Goal: Information Seeking & Learning: Learn about a topic

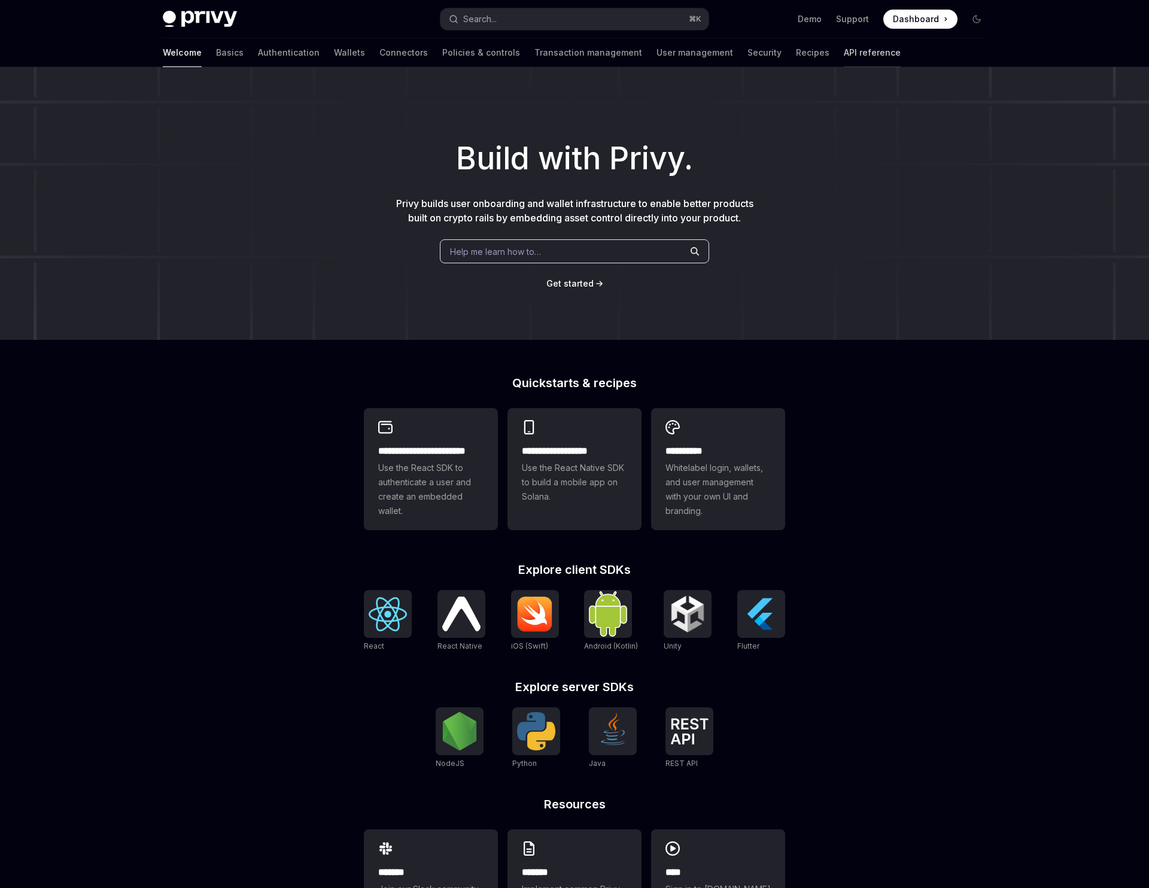
click at [844, 56] on link "API reference" at bounding box center [872, 52] width 57 height 29
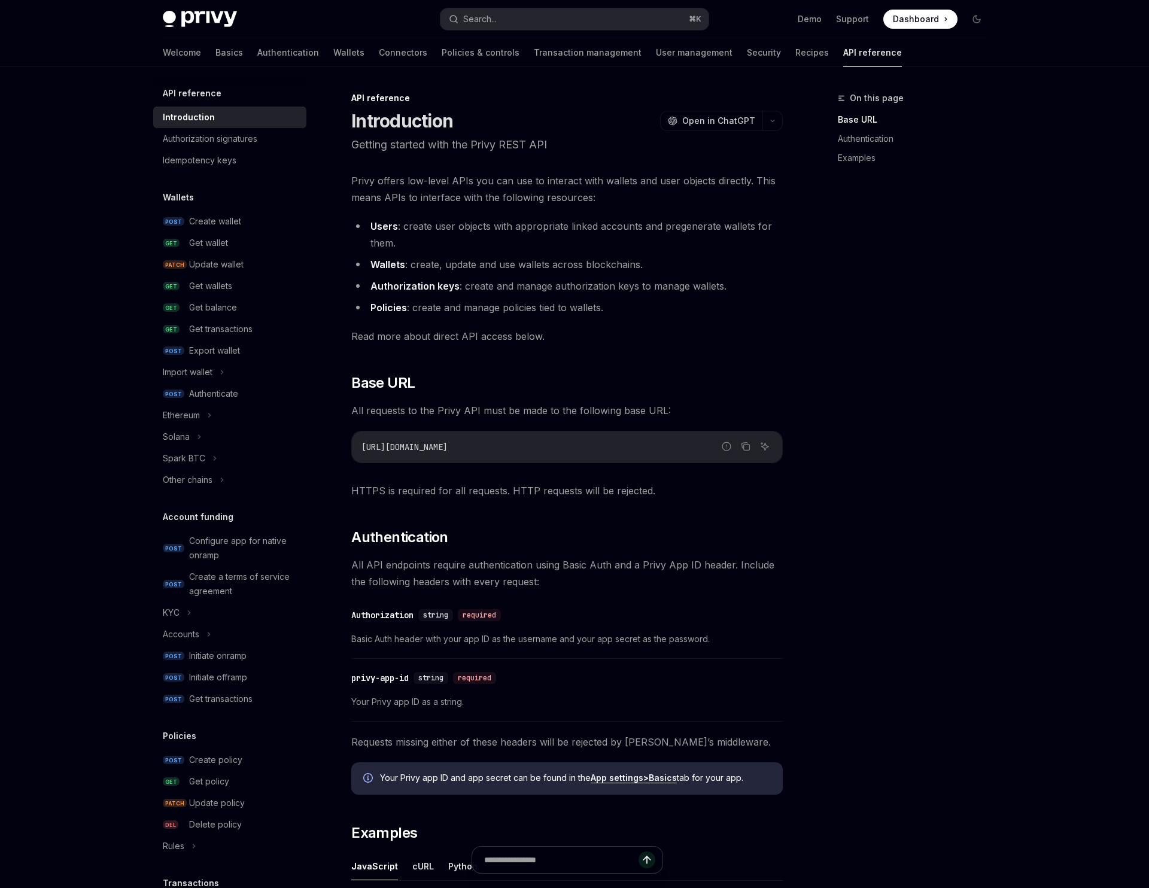
type textarea "*"
